Goal: Navigation & Orientation: Understand site structure

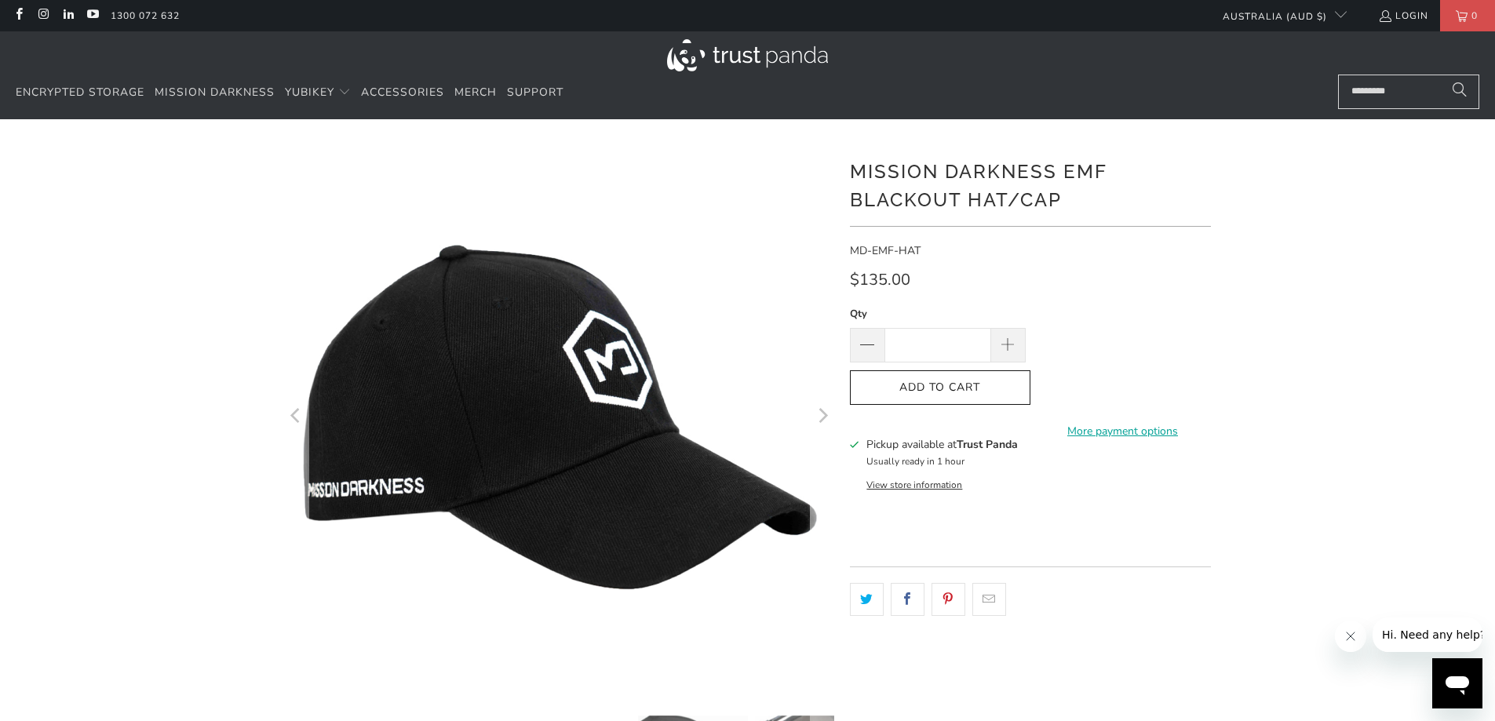
click at [820, 421] on icon "Next" at bounding box center [822, 417] width 15 height 330
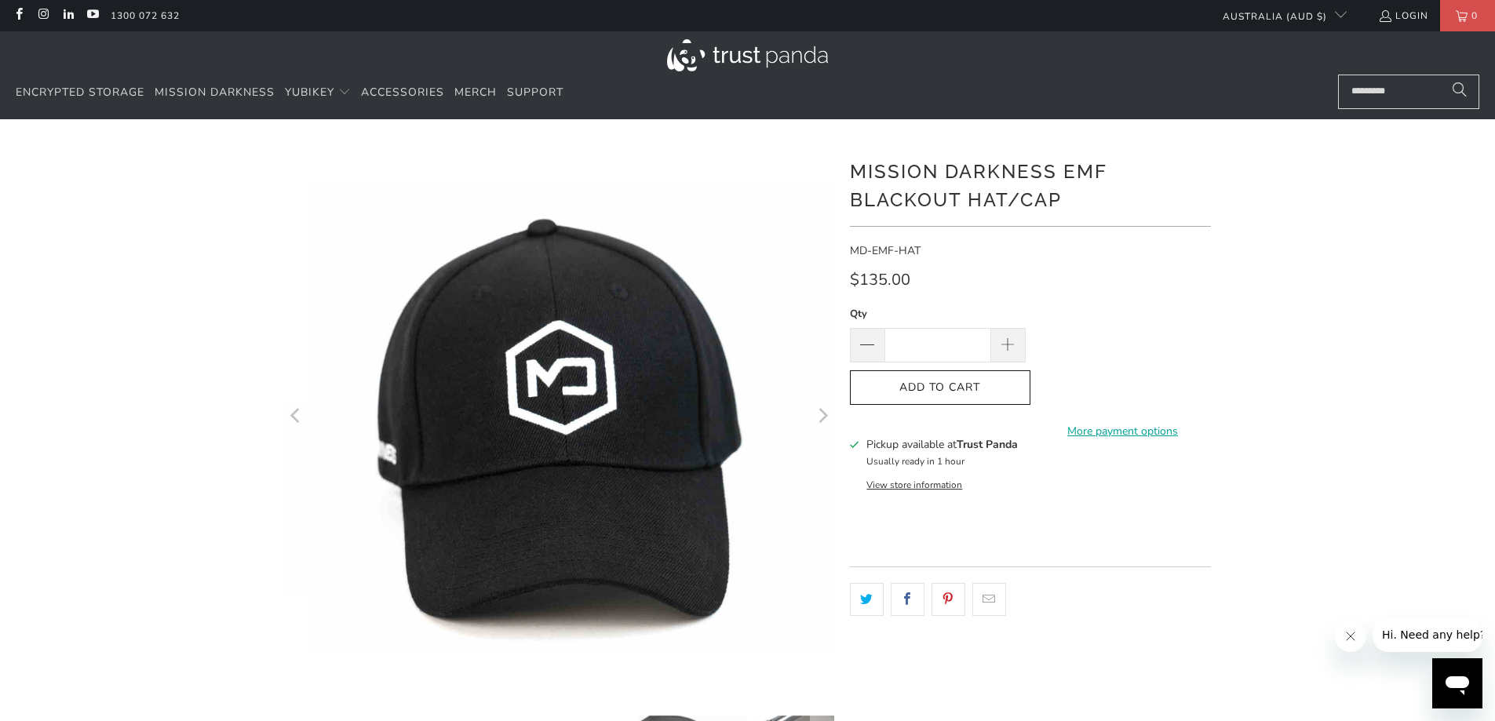
click at [820, 421] on icon "Next" at bounding box center [822, 417] width 15 height 330
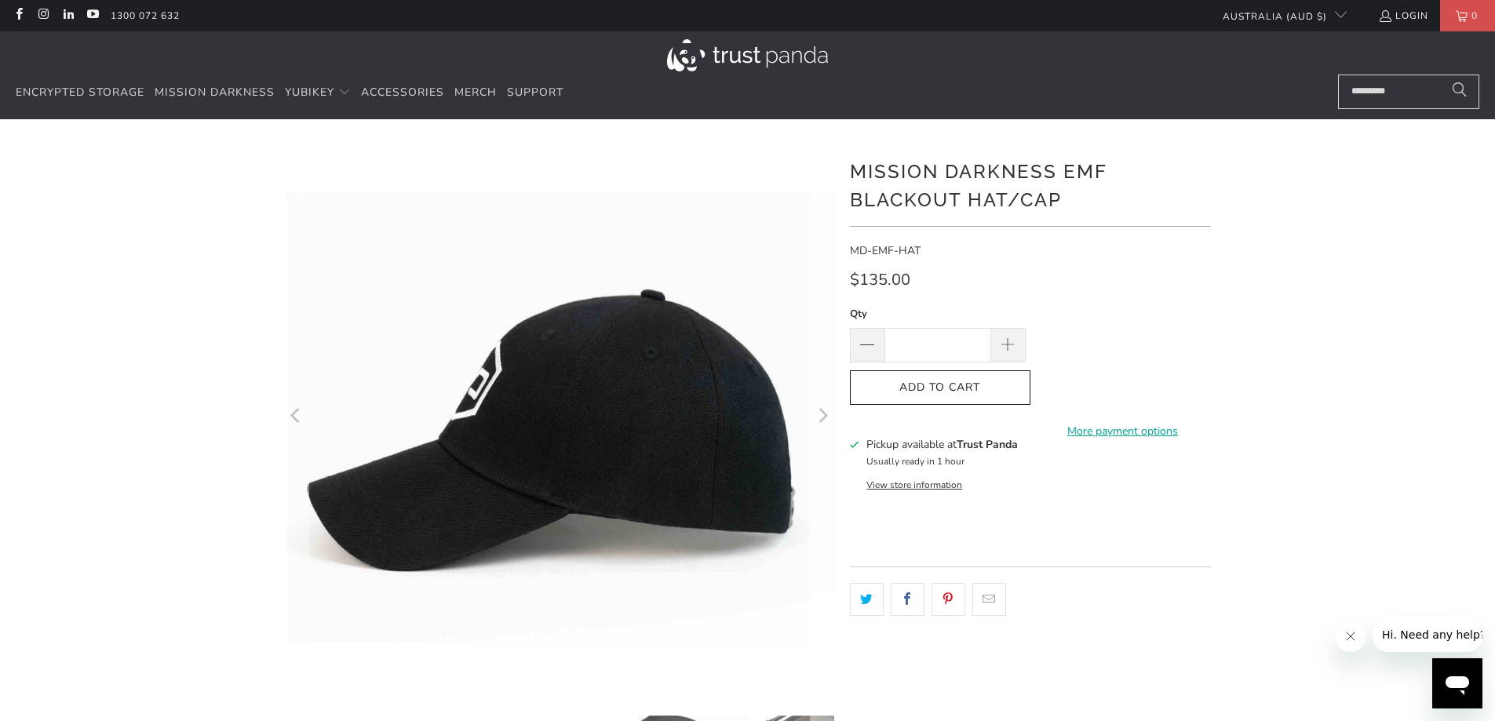
click at [820, 421] on icon "Next" at bounding box center [822, 417] width 15 height 330
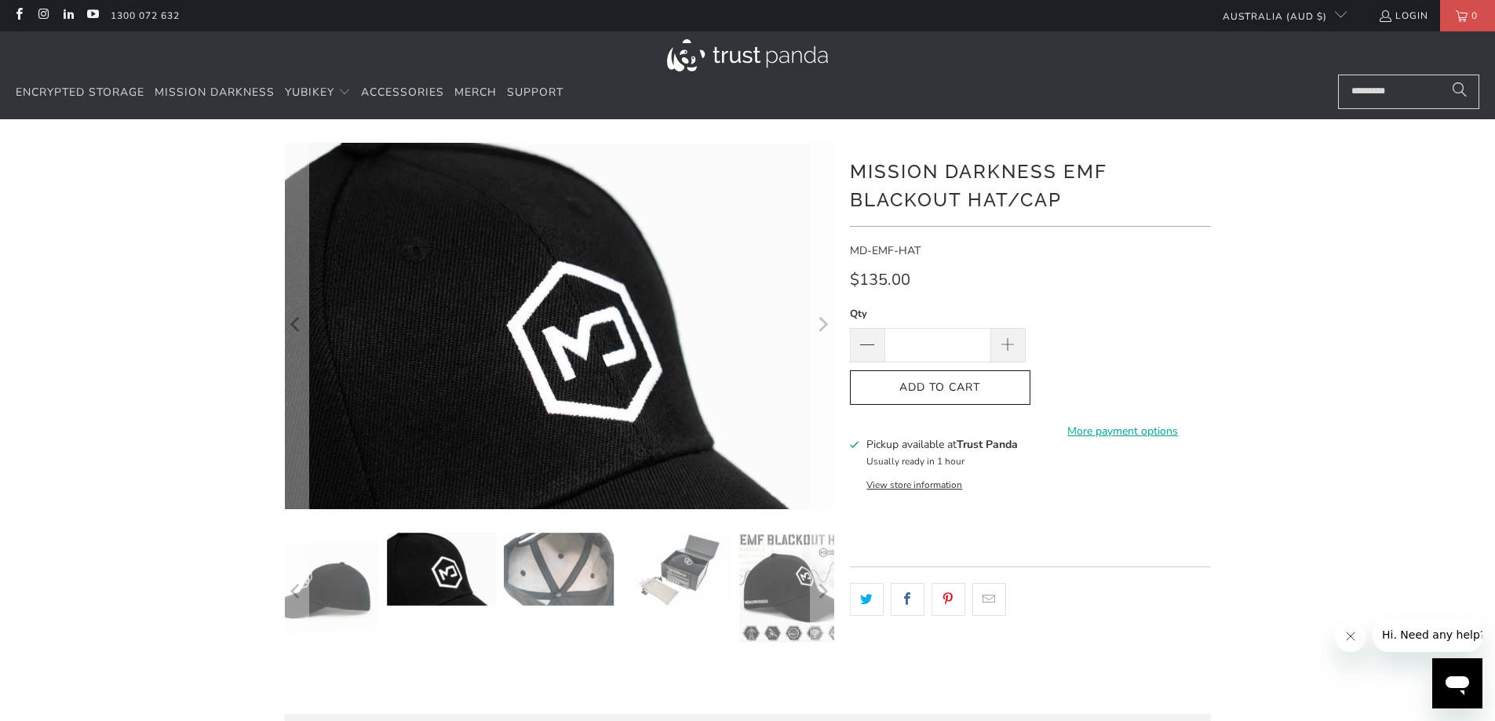
click at [820, 421] on icon "Next" at bounding box center [822, 326] width 15 height 220
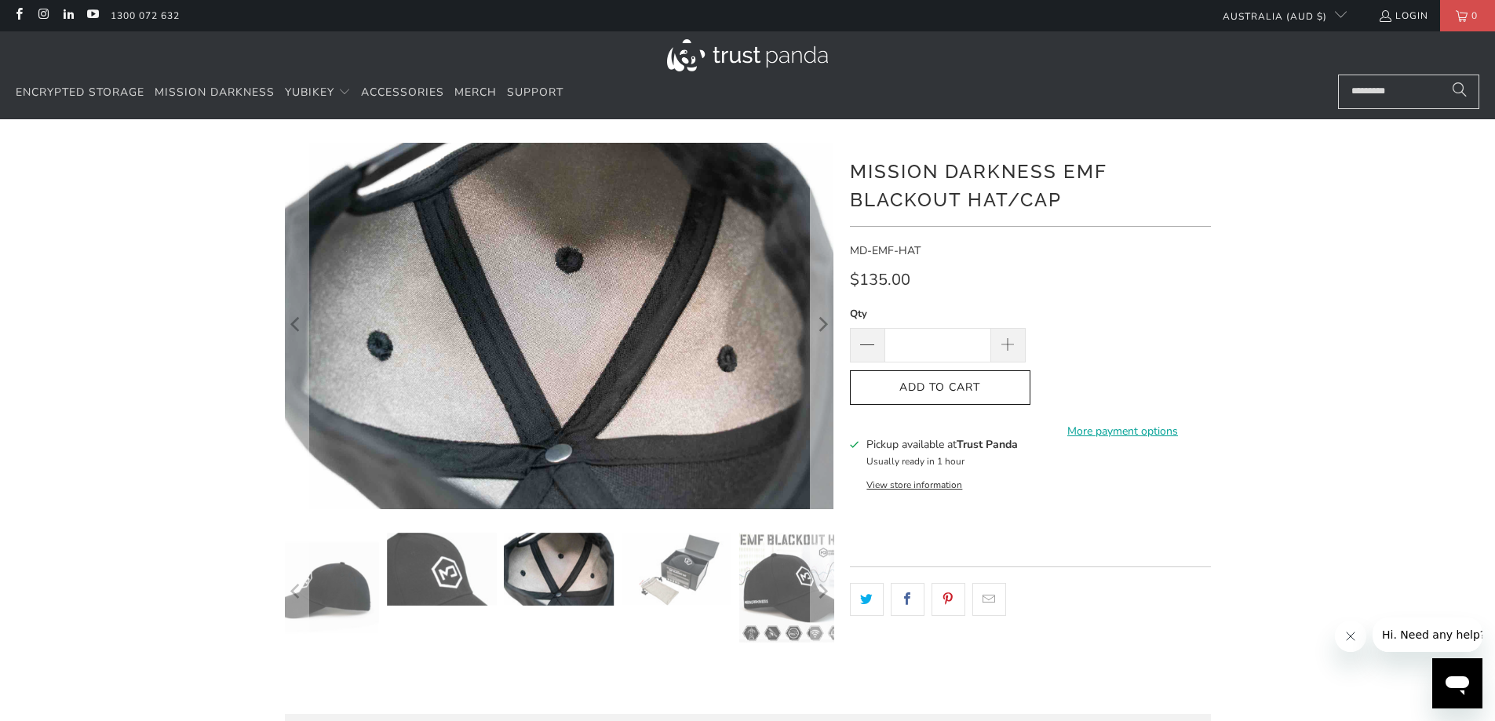
click at [820, 421] on icon "Next" at bounding box center [822, 326] width 15 height 220
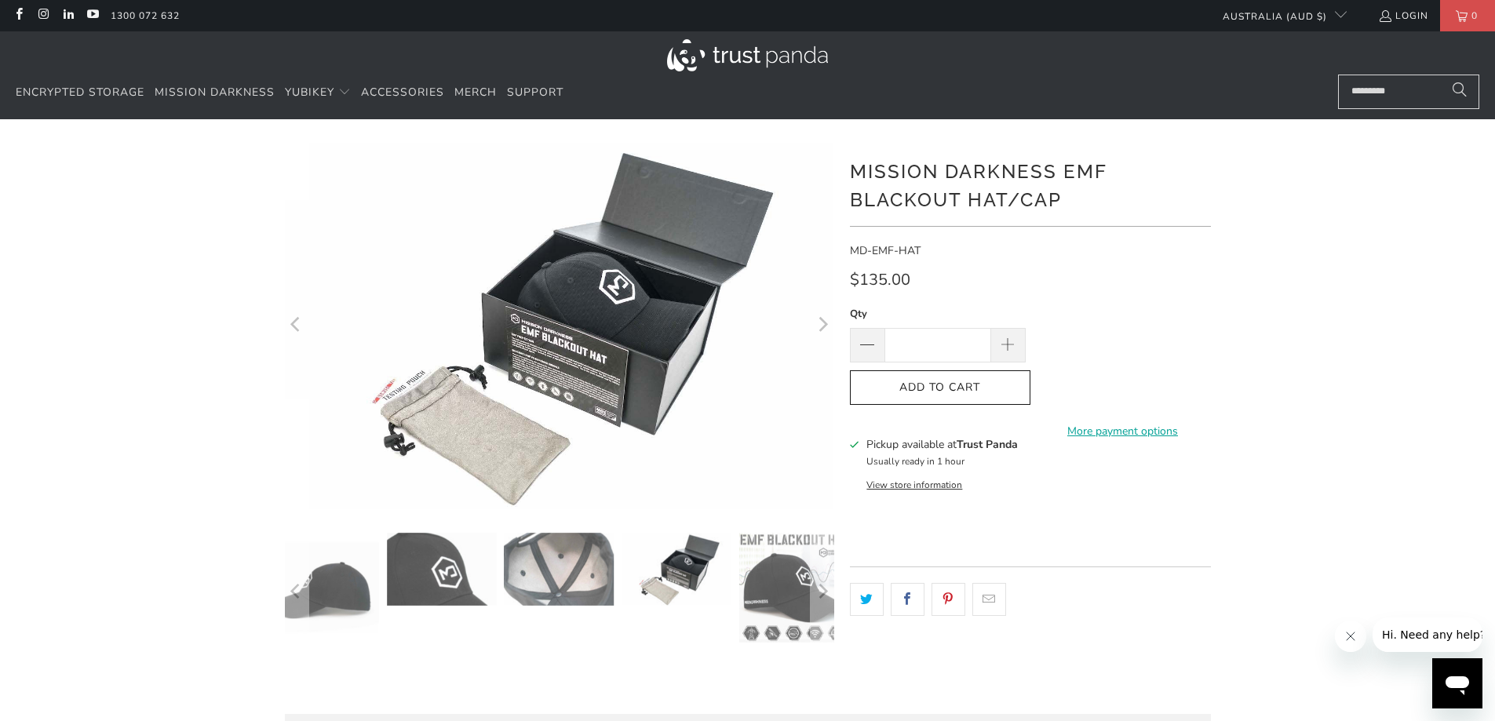
click at [820, 421] on icon "Next" at bounding box center [822, 326] width 15 height 220
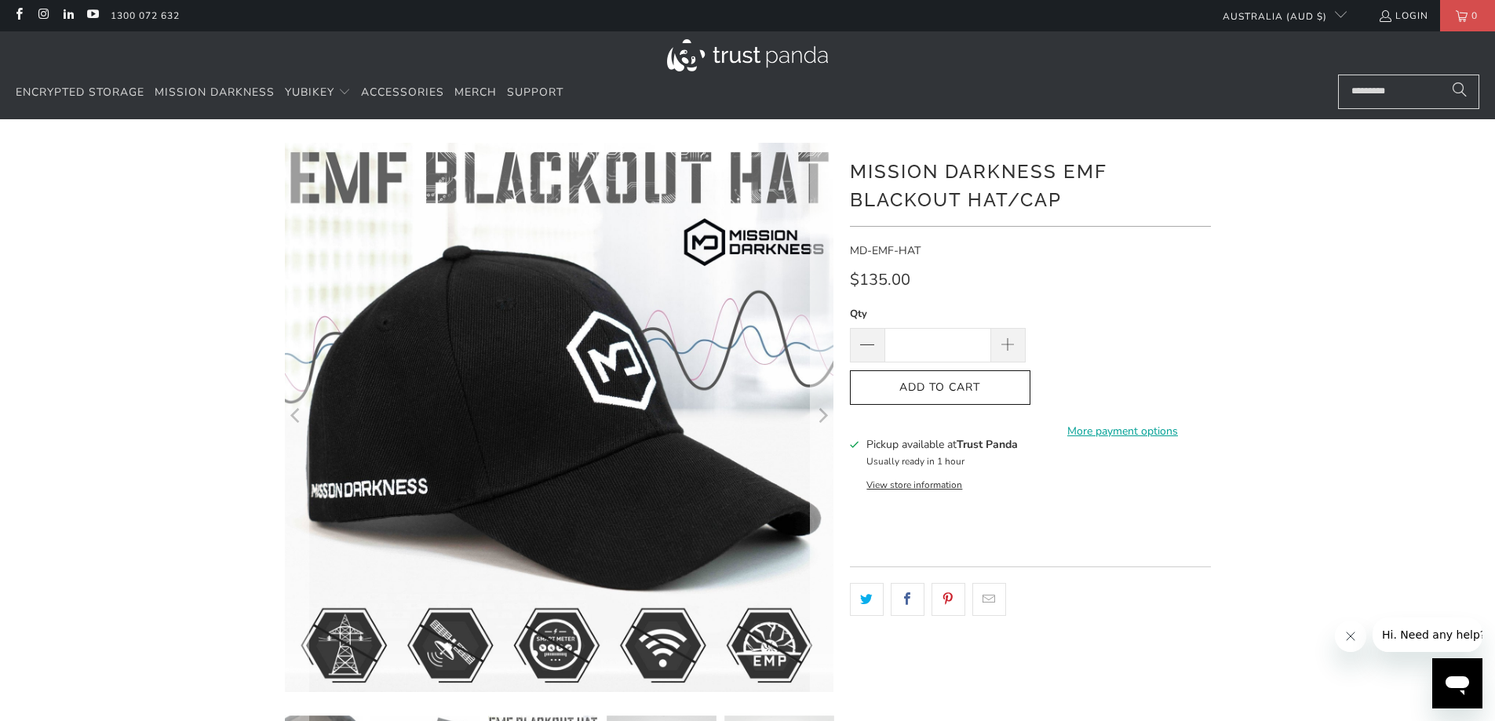
click at [820, 421] on icon "Next" at bounding box center [822, 417] width 15 height 330
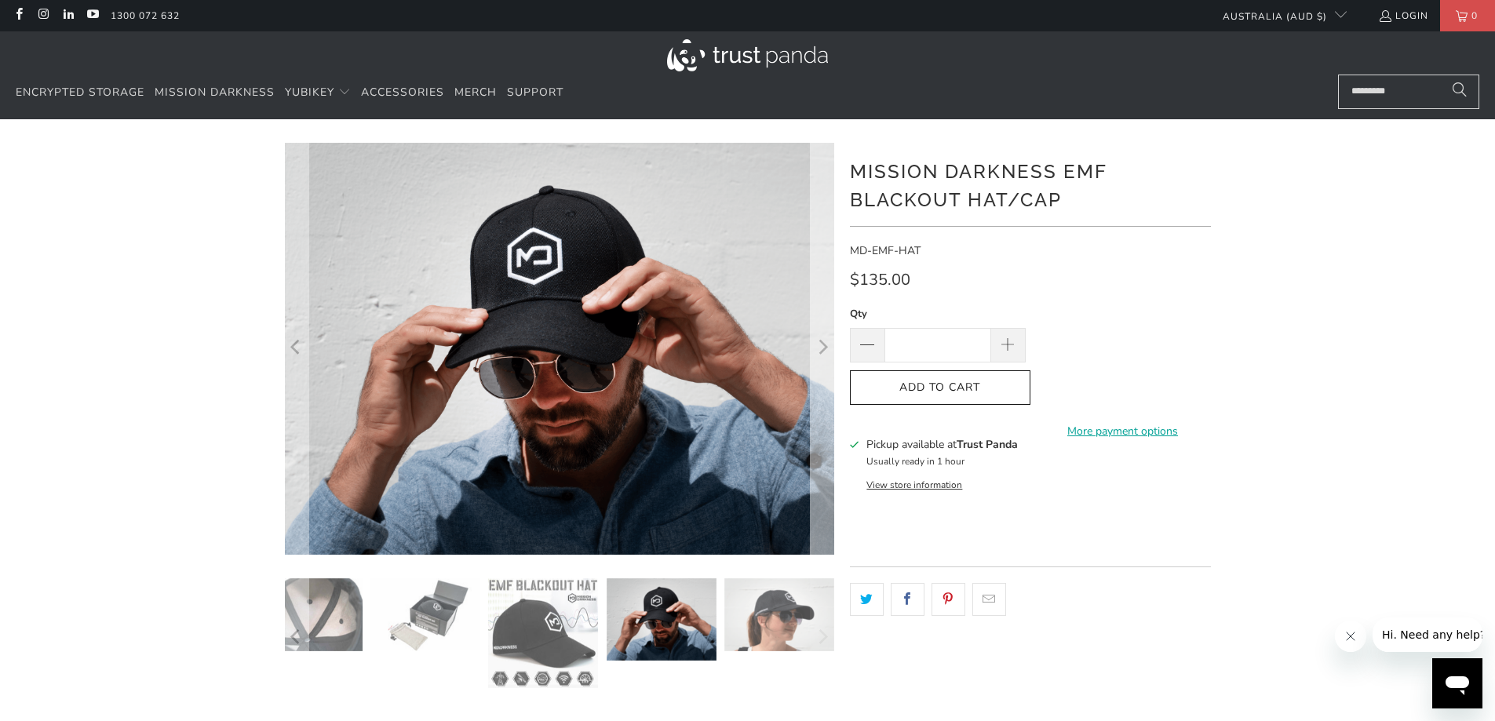
click at [820, 421] on icon "Next" at bounding box center [822, 348] width 15 height 247
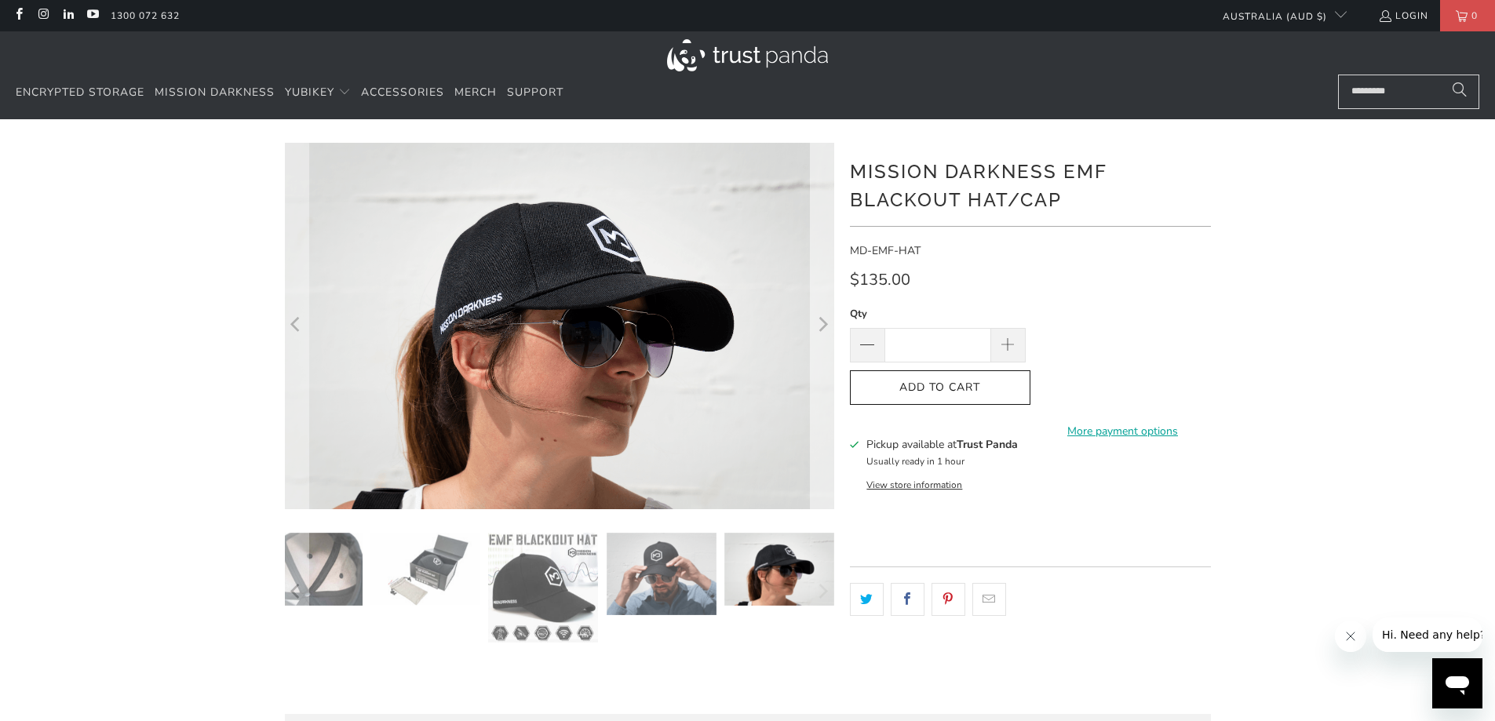
click at [820, 421] on icon "Next" at bounding box center [822, 326] width 15 height 220
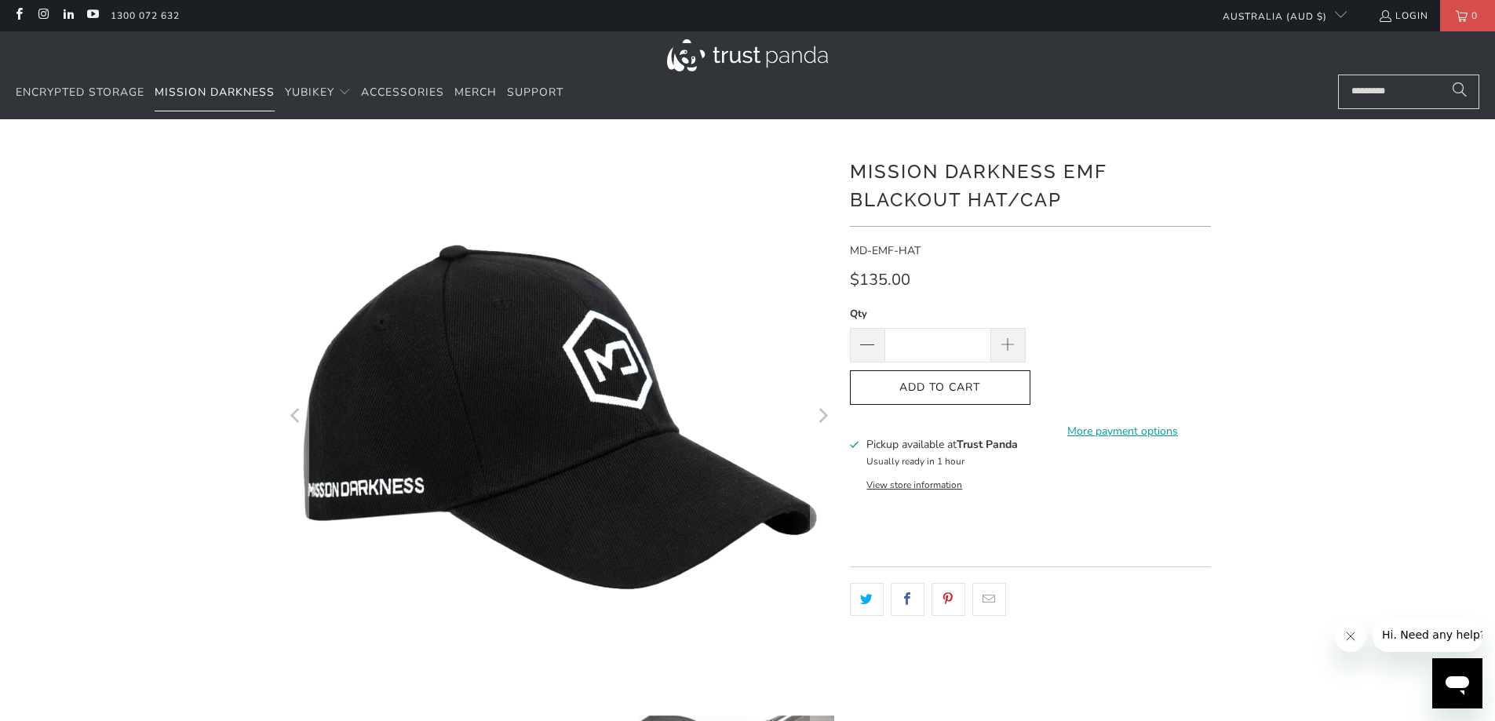
click at [213, 85] on span "Mission Darkness" at bounding box center [215, 92] width 120 height 15
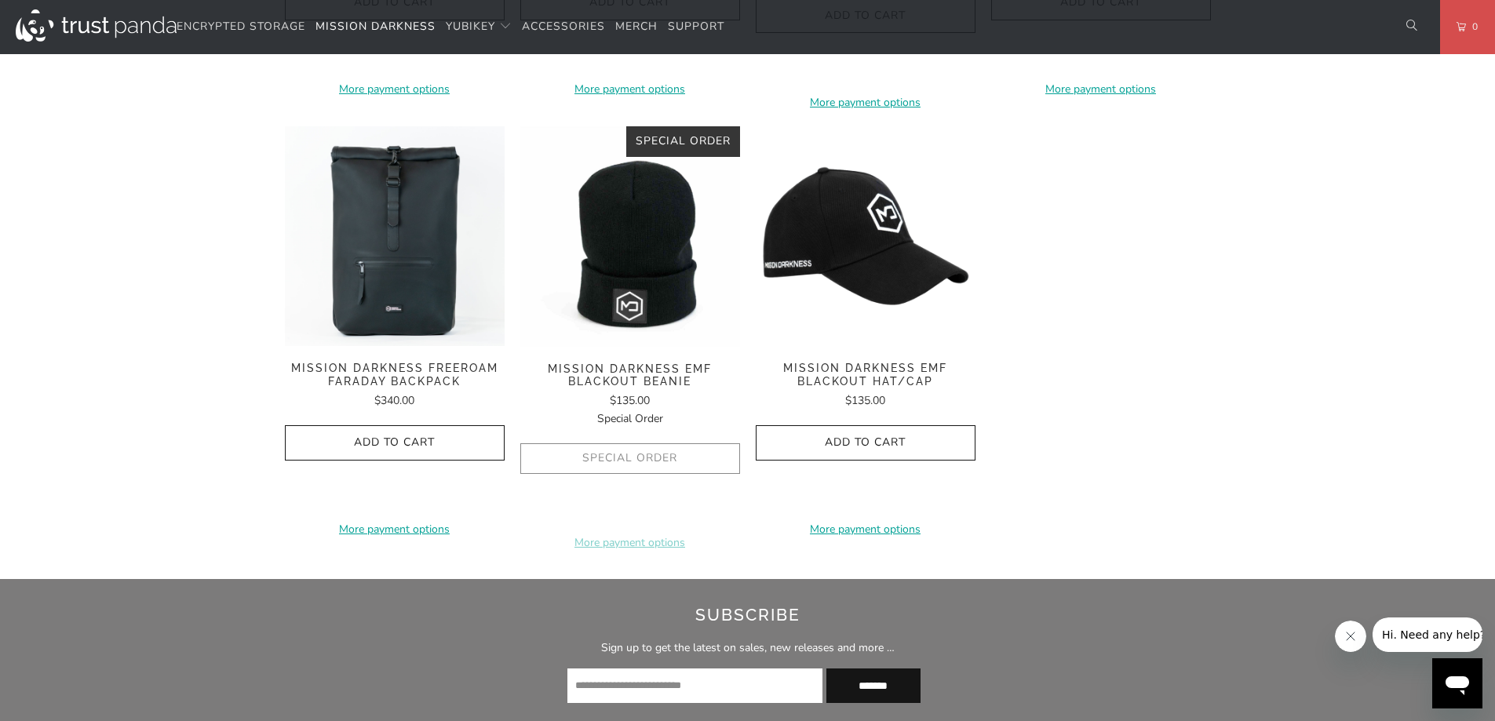
scroll to position [2590, 0]
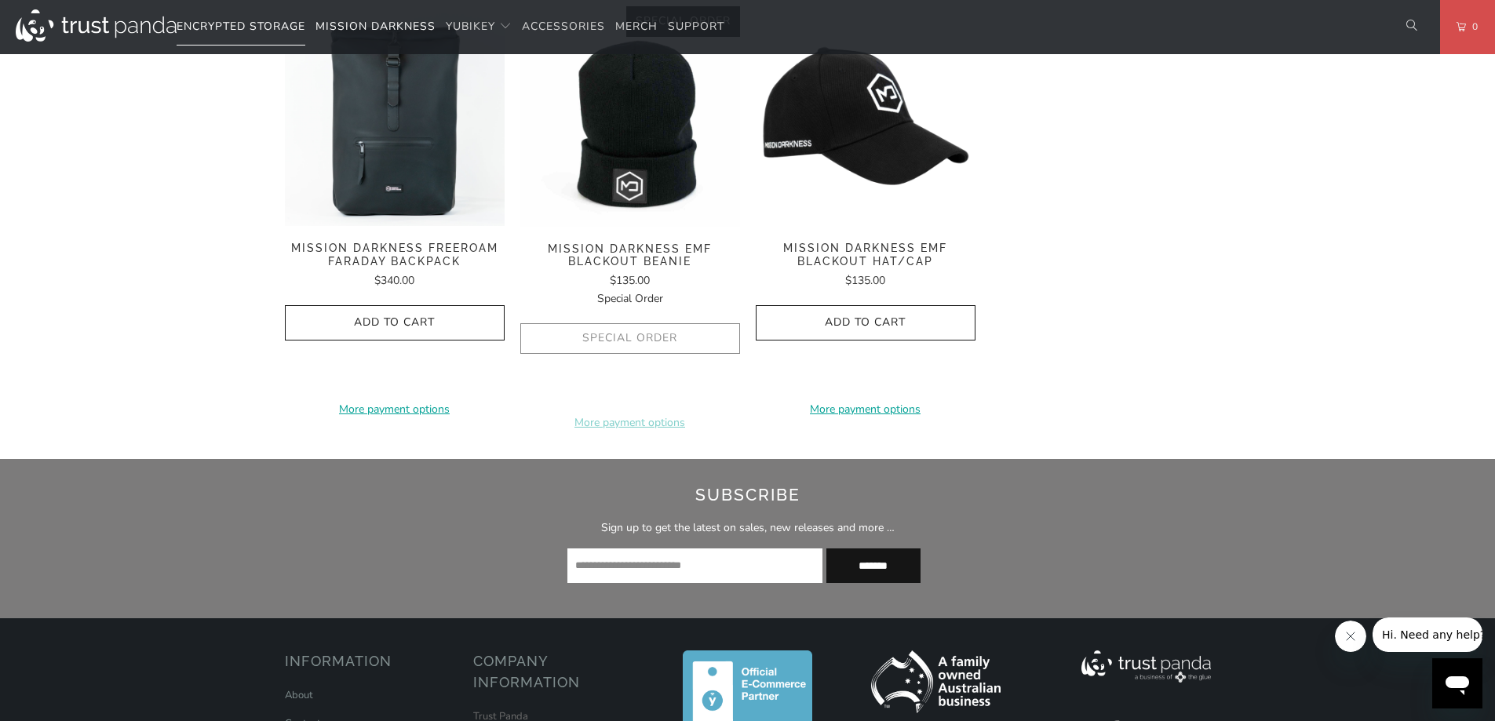
click at [296, 23] on span "Encrypted Storage" at bounding box center [241, 26] width 129 height 15
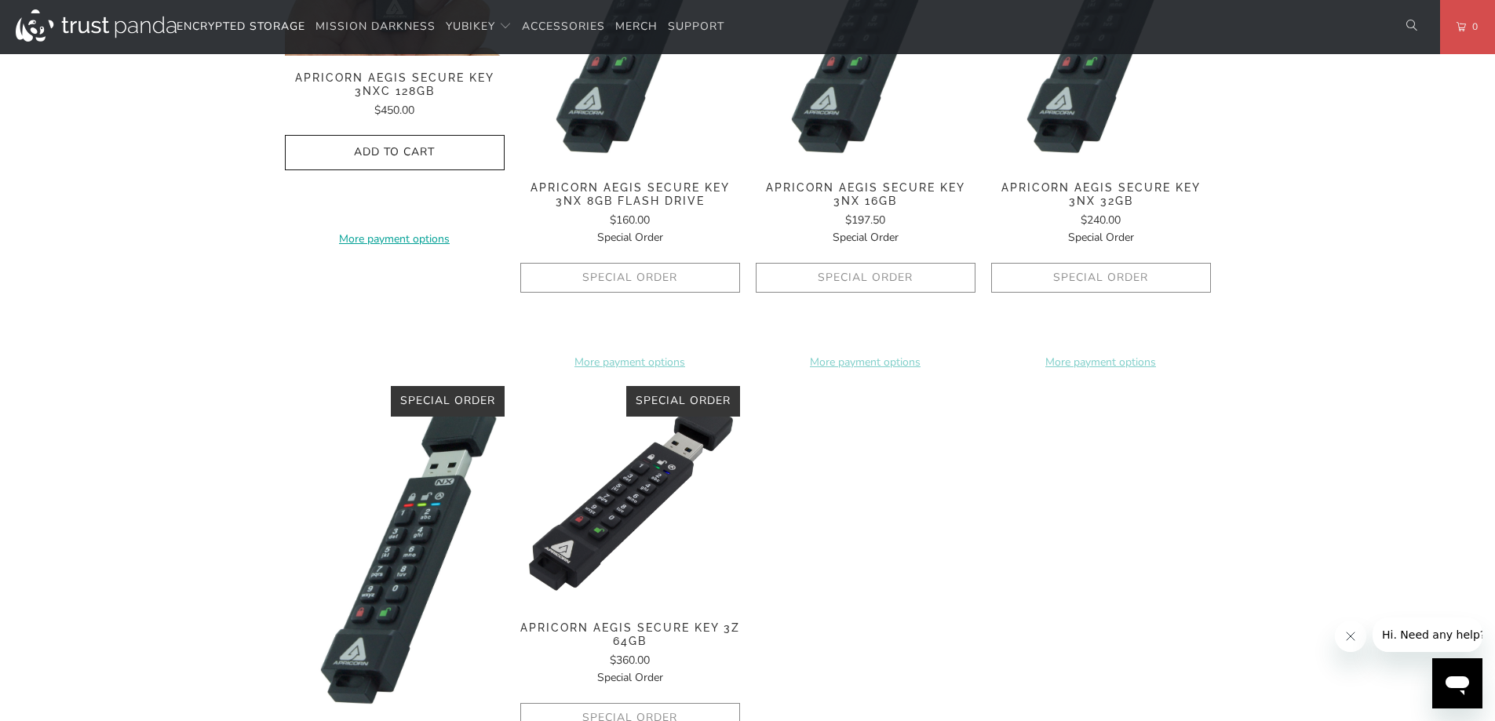
scroll to position [1256, 0]
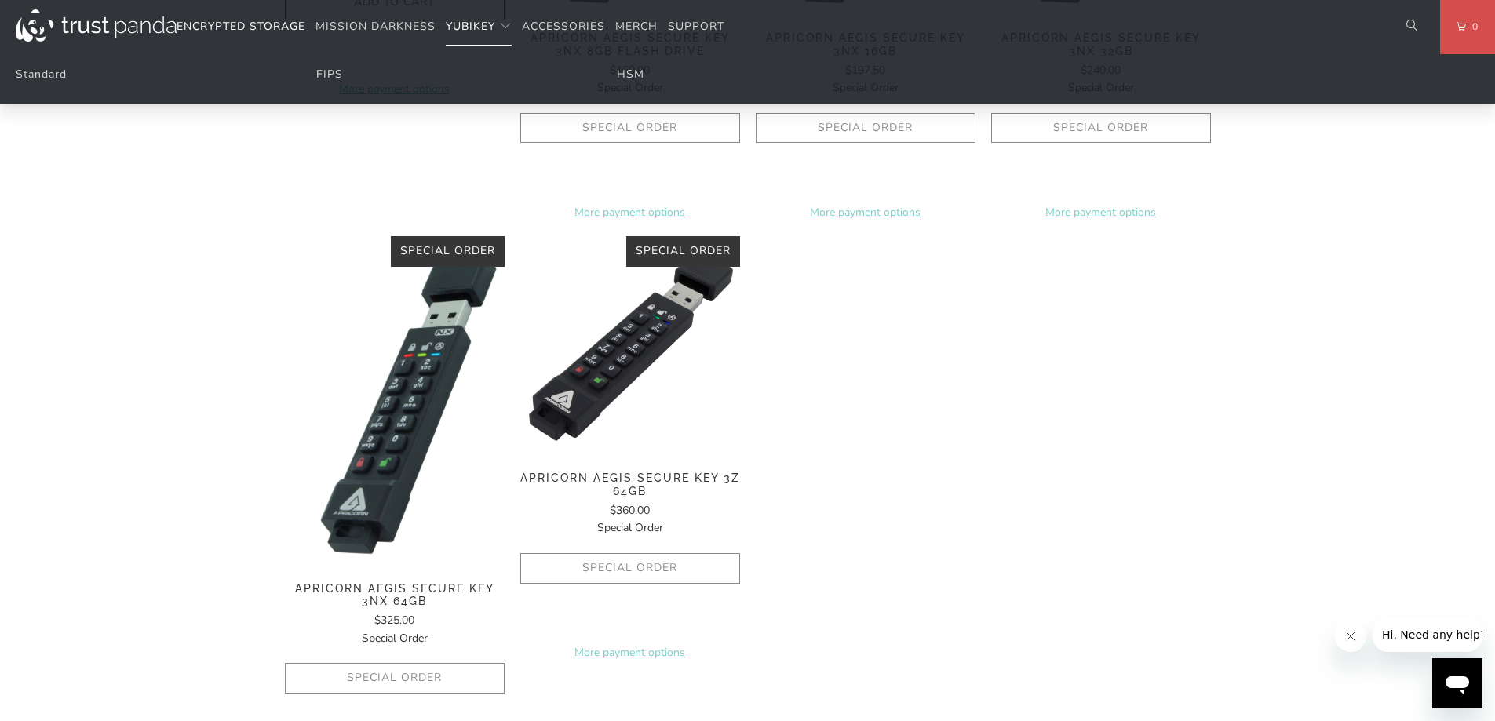
click at [480, 31] on span "YubiKey" at bounding box center [470, 26] width 49 height 15
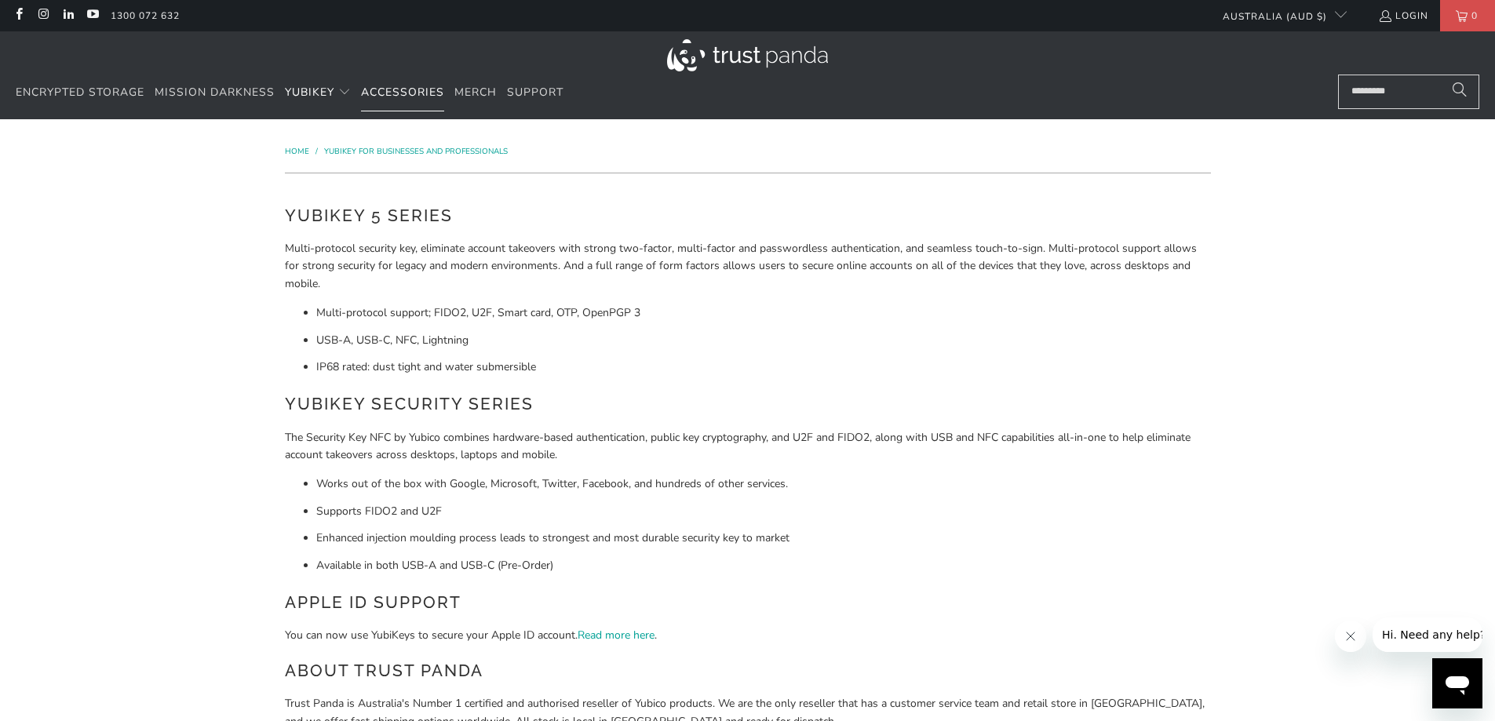
click at [433, 97] on span "Accessories" at bounding box center [402, 92] width 83 height 15
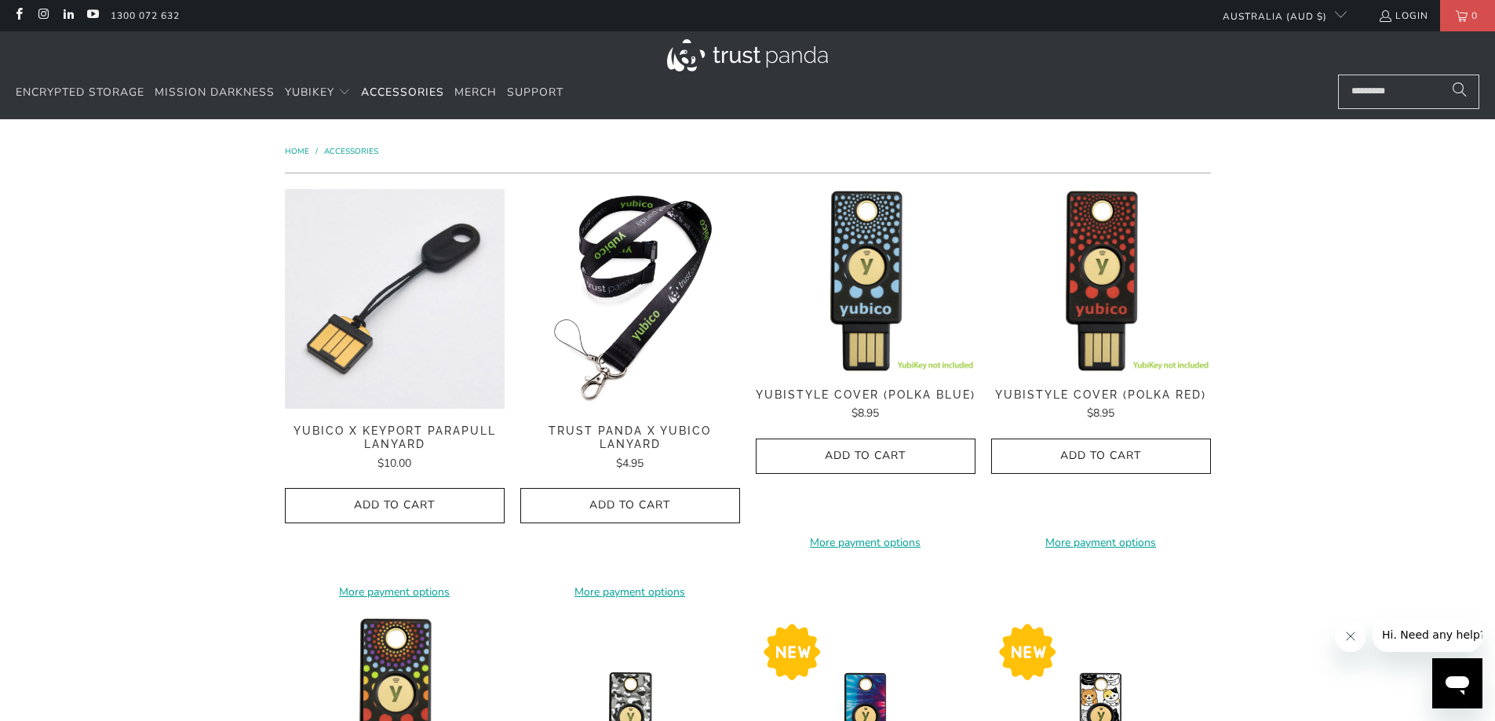
click at [498, 97] on ul "Encrypted Storage Mission Darkness YubiKey Standard FIPS HSM Accessories [GEOGR…" at bounding box center [290, 93] width 548 height 37
click at [478, 91] on span "Merch" at bounding box center [476, 92] width 42 height 15
